Goal: Find specific page/section

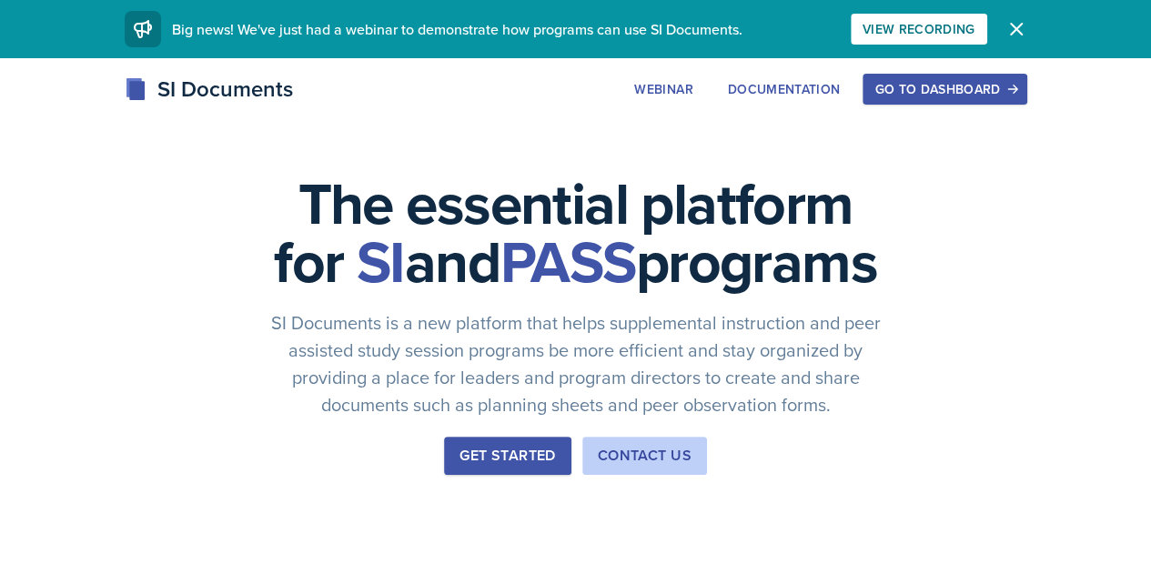
click at [1015, 95] on div "Go to Dashboard" at bounding box center [944, 89] width 140 height 15
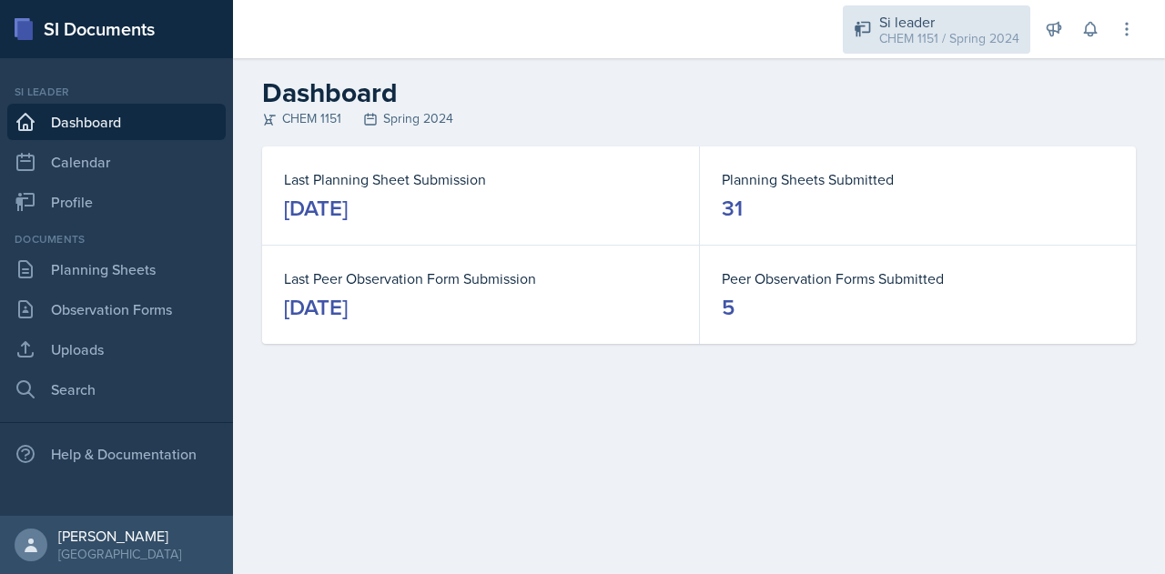
click at [970, 44] on div "CHEM 1151 / Spring 2024" at bounding box center [949, 38] width 140 height 19
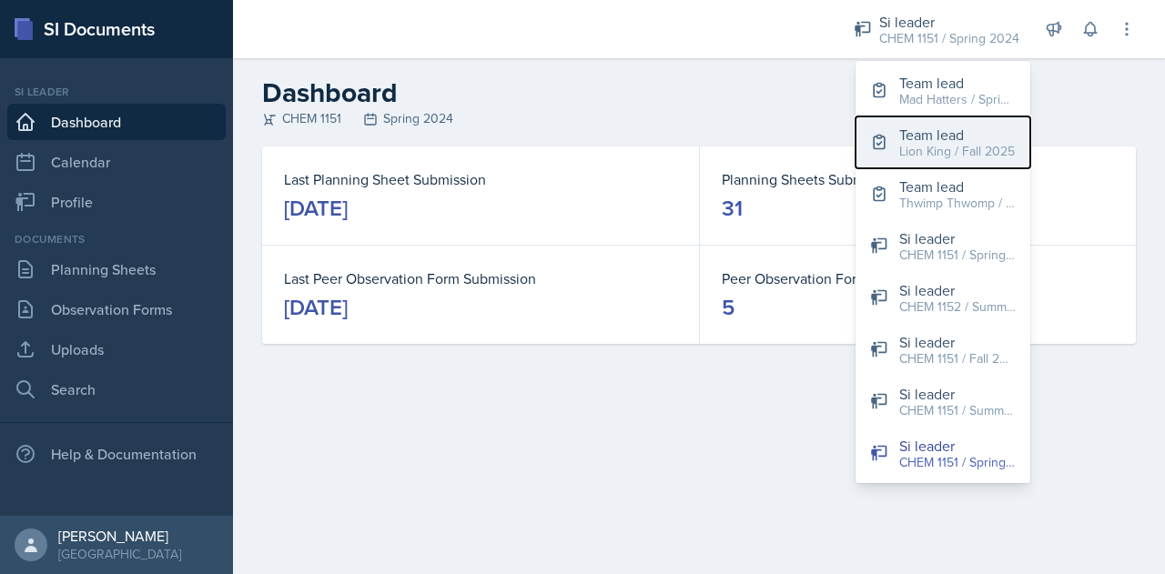
click at [935, 144] on div "Lion King / Fall 2025" at bounding box center [957, 151] width 116 height 19
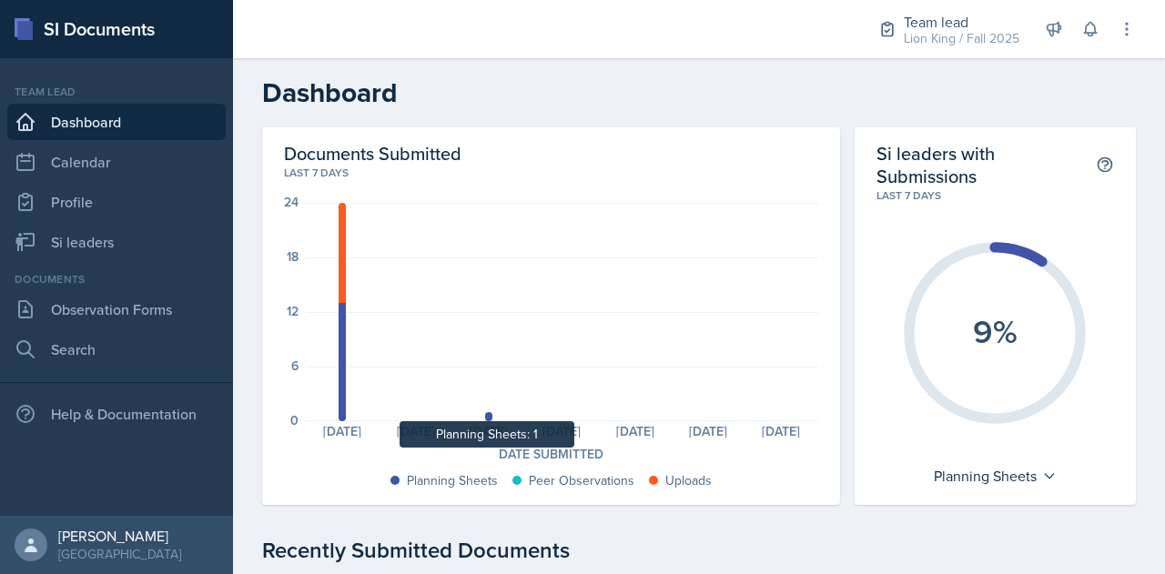
drag, startPoint x: 484, startPoint y: 418, endPoint x: 451, endPoint y: 384, distance: 47.0
click at [451, 384] on div "Planning Sheets: 13 Uploads: 11 Planning Sheets: 0 Planning Sheets: 1 Planning …" at bounding box center [562, 312] width 512 height 218
click at [488, 418] on div at bounding box center [488, 416] width 7 height 9
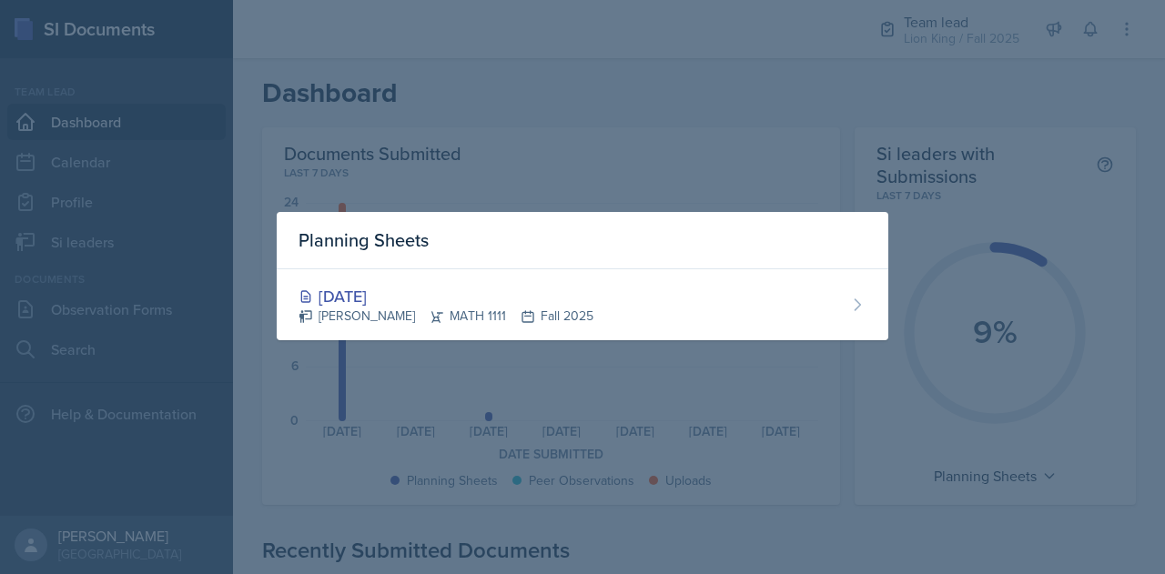
click at [643, 389] on div at bounding box center [582, 287] width 1165 height 574
